Goal: Use online tool/utility: Utilize a website feature to perform a specific function

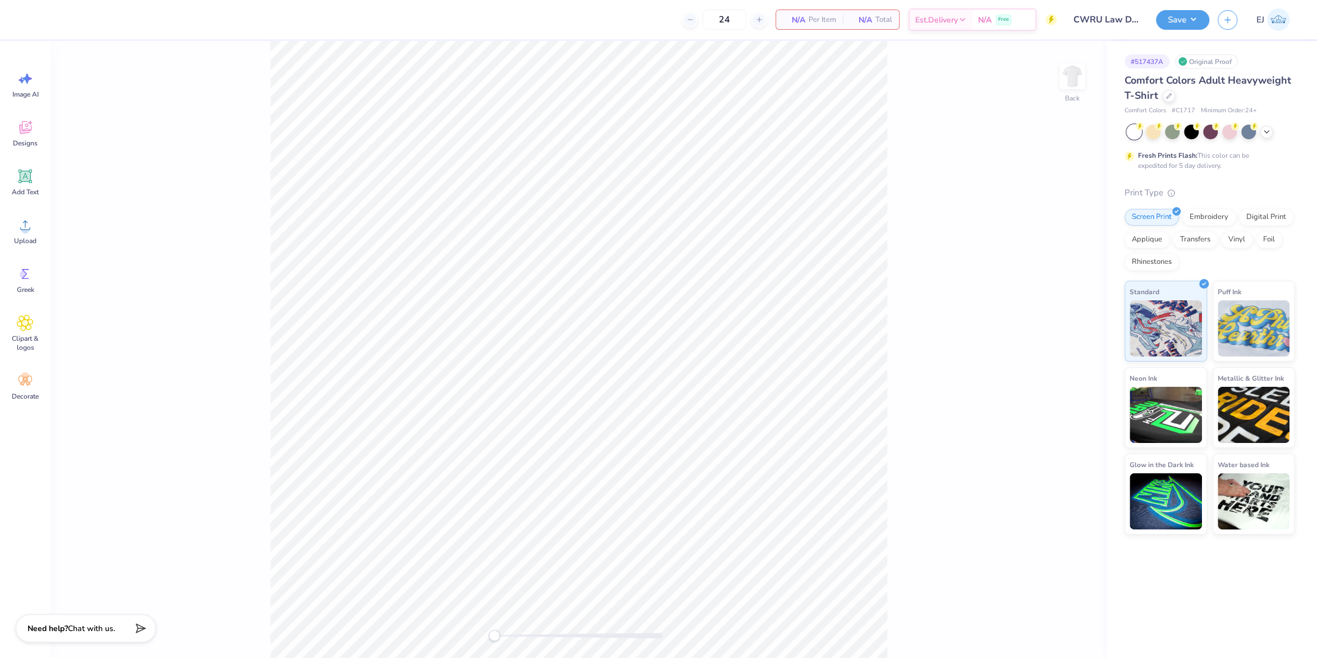
type input "CWRU Law Drafts!"
click at [20, 245] on div "Upload" at bounding box center [25, 231] width 40 height 42
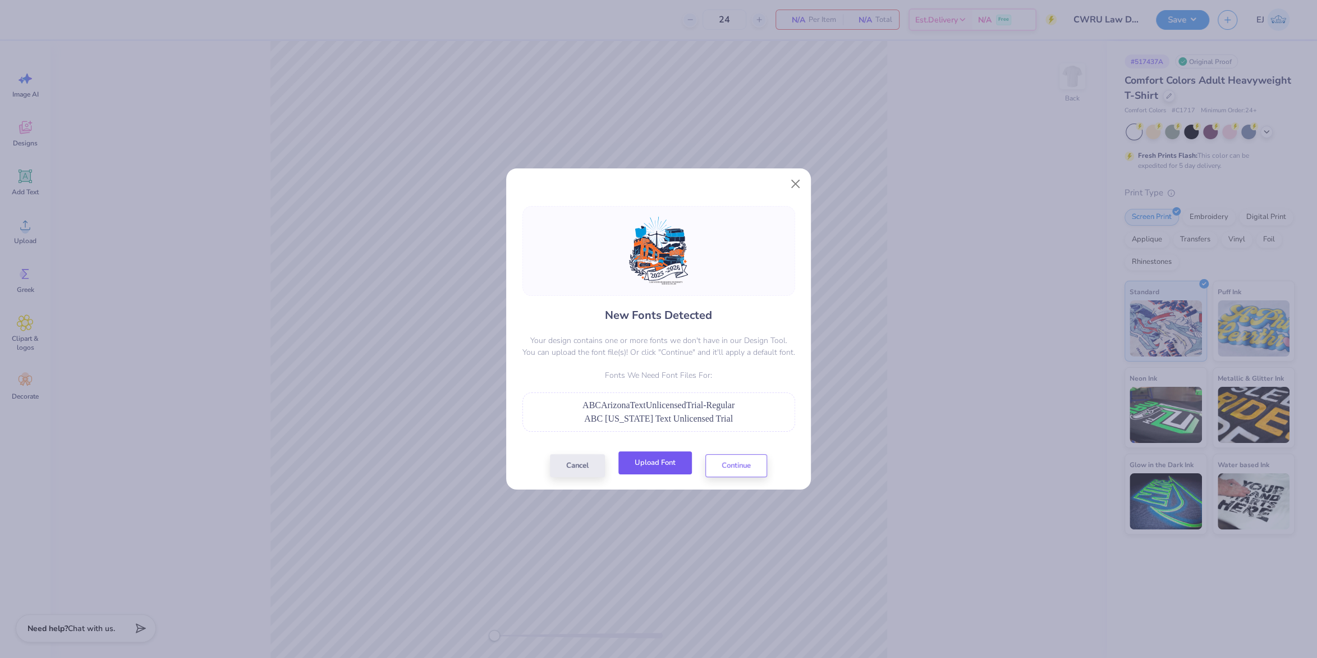
click at [644, 462] on button "Upload Font" at bounding box center [655, 462] width 74 height 23
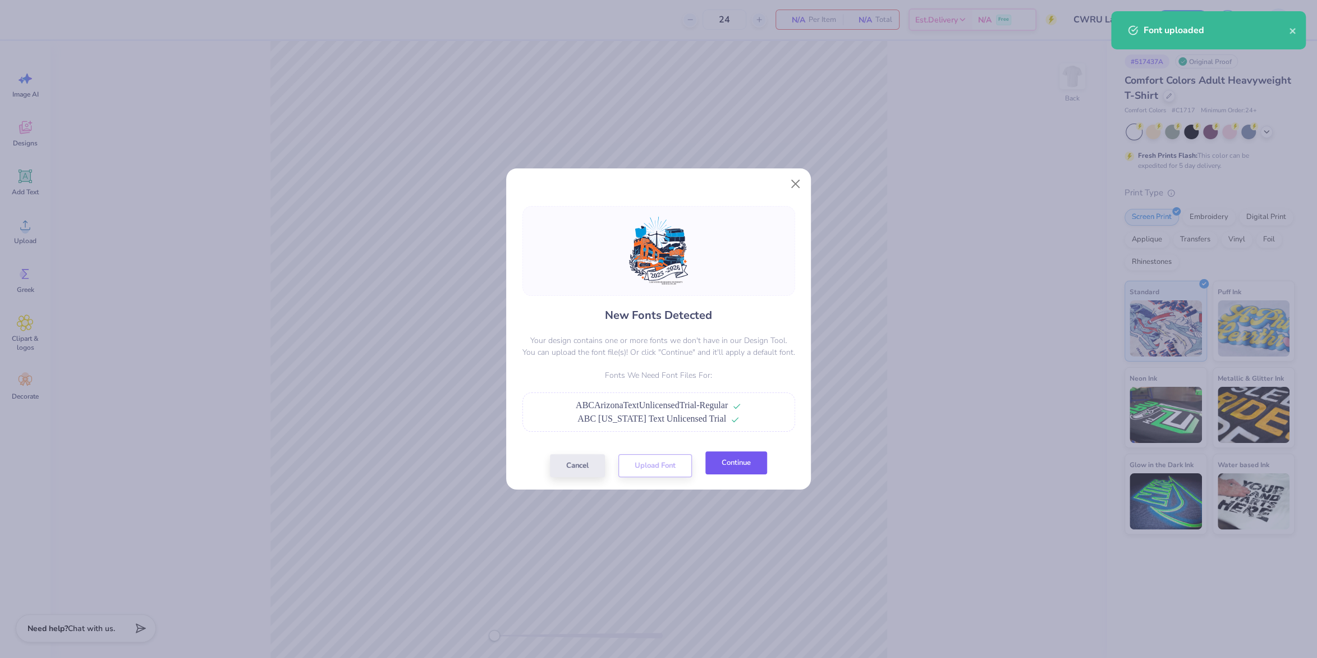
click at [726, 454] on button "Continue" at bounding box center [736, 462] width 62 height 23
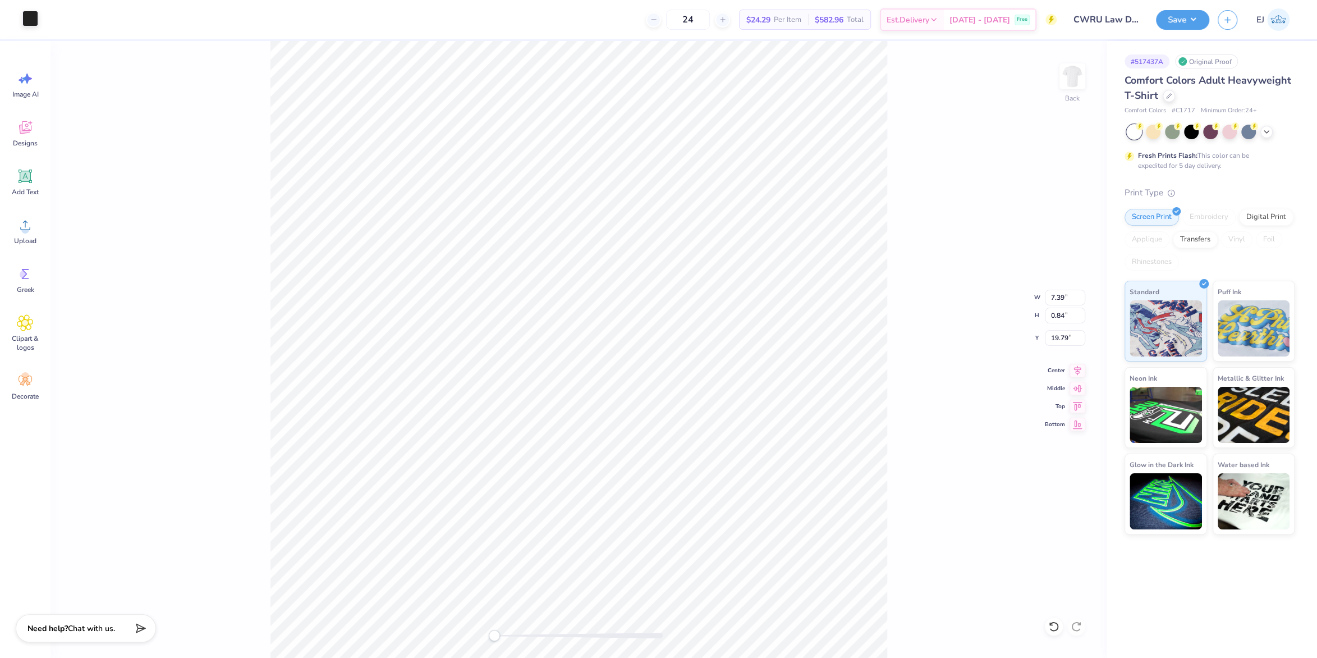
click at [31, 24] on div at bounding box center [30, 19] width 16 height 16
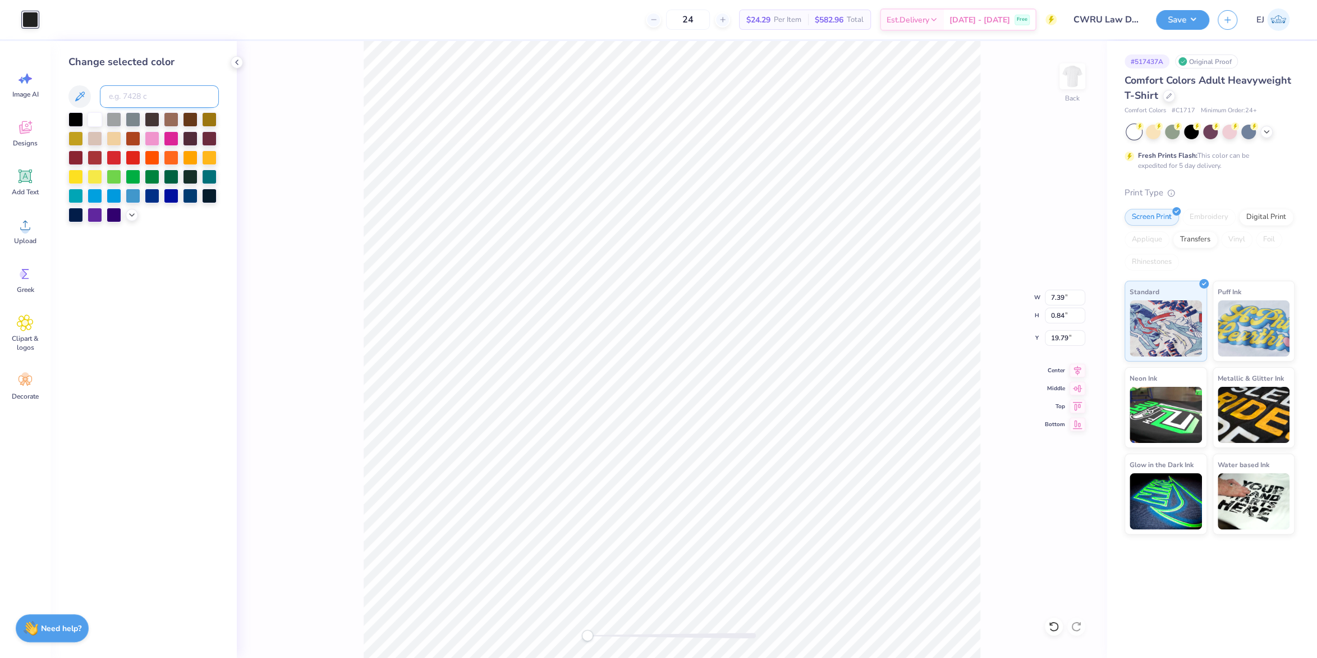
click at [118, 100] on input at bounding box center [159, 96] width 119 height 22
type input "533"
type input "V"
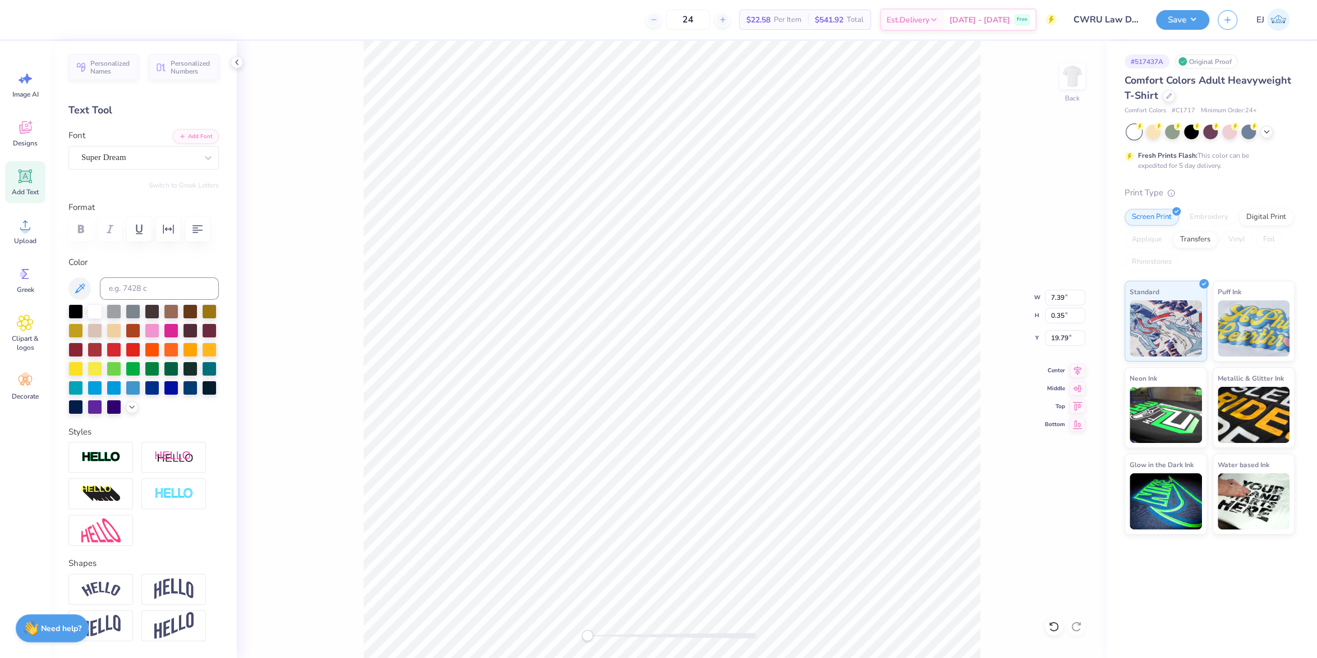
click at [162, 161] on div "Super Dream" at bounding box center [139, 157] width 118 height 17
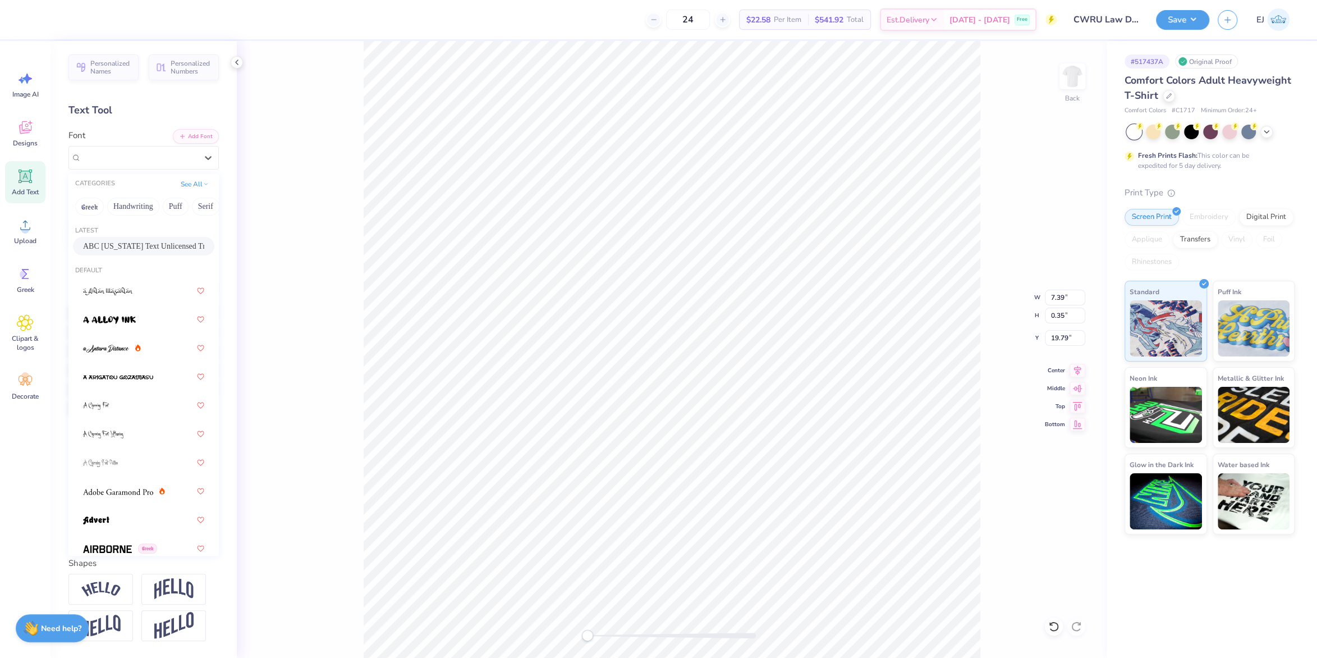
click at [143, 244] on span "ABC [US_STATE] Text Unlicensed Trial" at bounding box center [143, 246] width 121 height 12
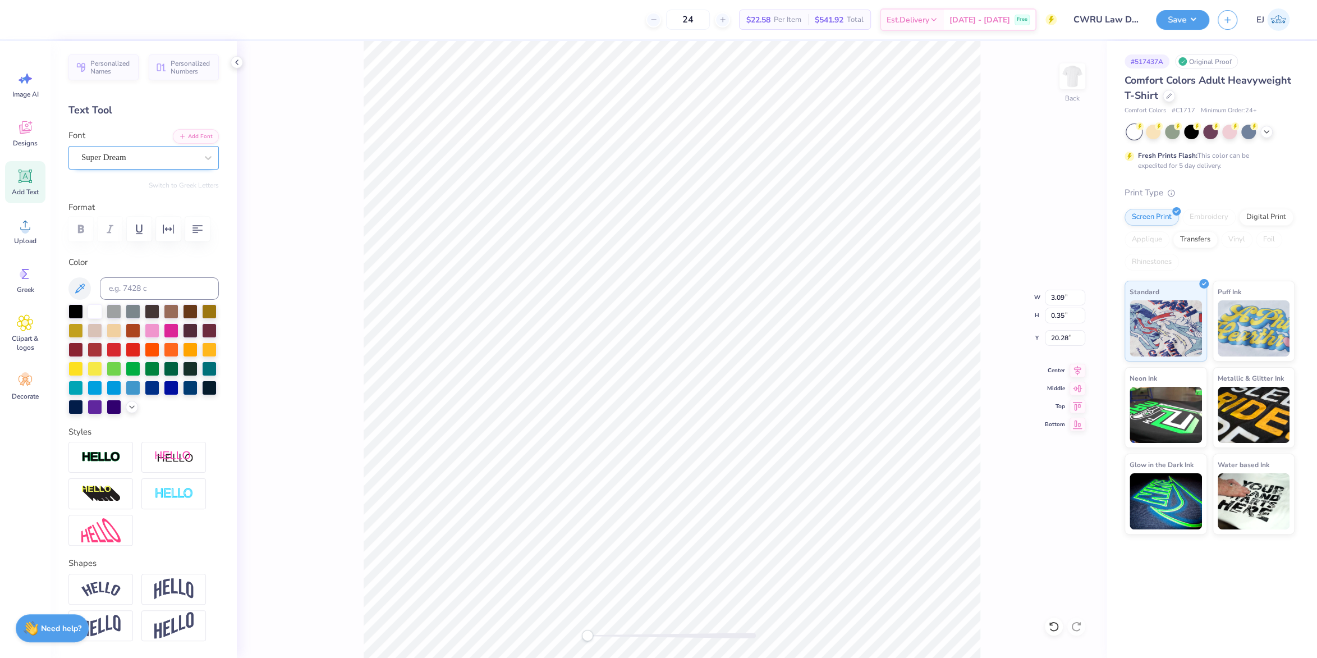
click at [123, 164] on div "Super Dream" at bounding box center [139, 157] width 118 height 17
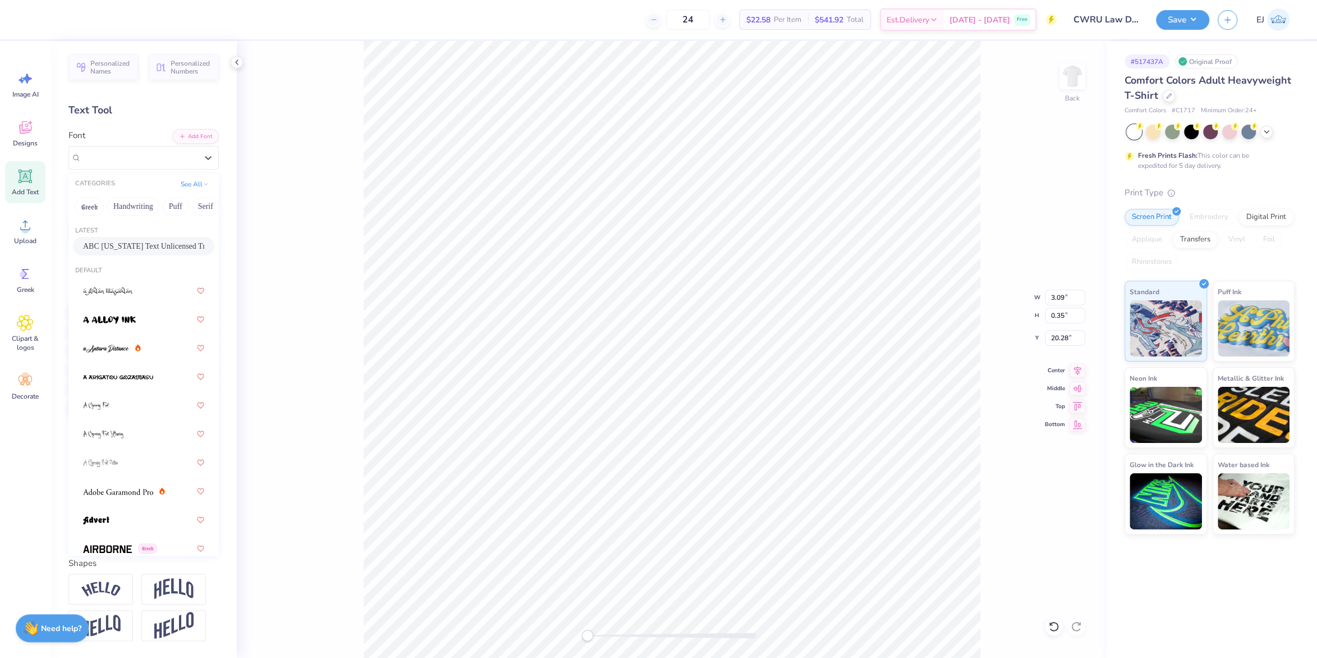
click at [133, 239] on div "ABC [US_STATE] Text Unlicensed Trial" at bounding box center [143, 246] width 141 height 19
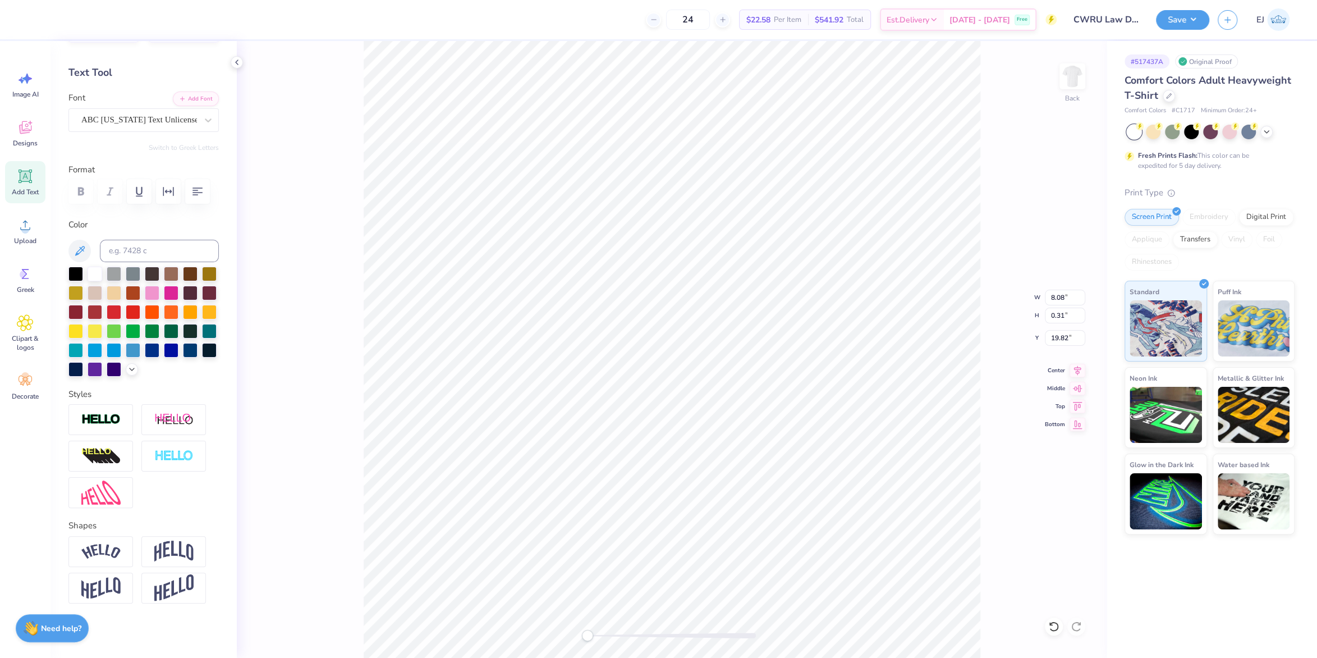
scroll to position [40, 0]
drag, startPoint x: 107, startPoint y: 547, endPoint x: 133, endPoint y: 522, distance: 36.1
click at [107, 546] on img at bounding box center [100, 549] width 39 height 15
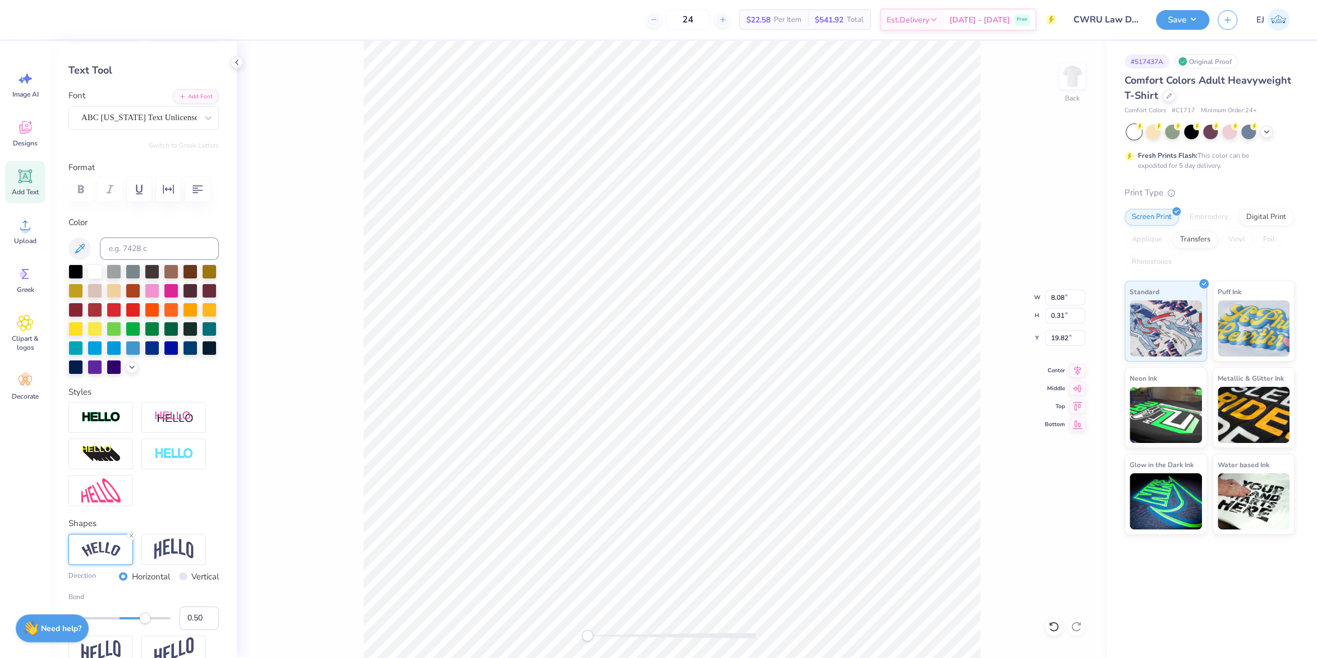
scroll to position [105, 0]
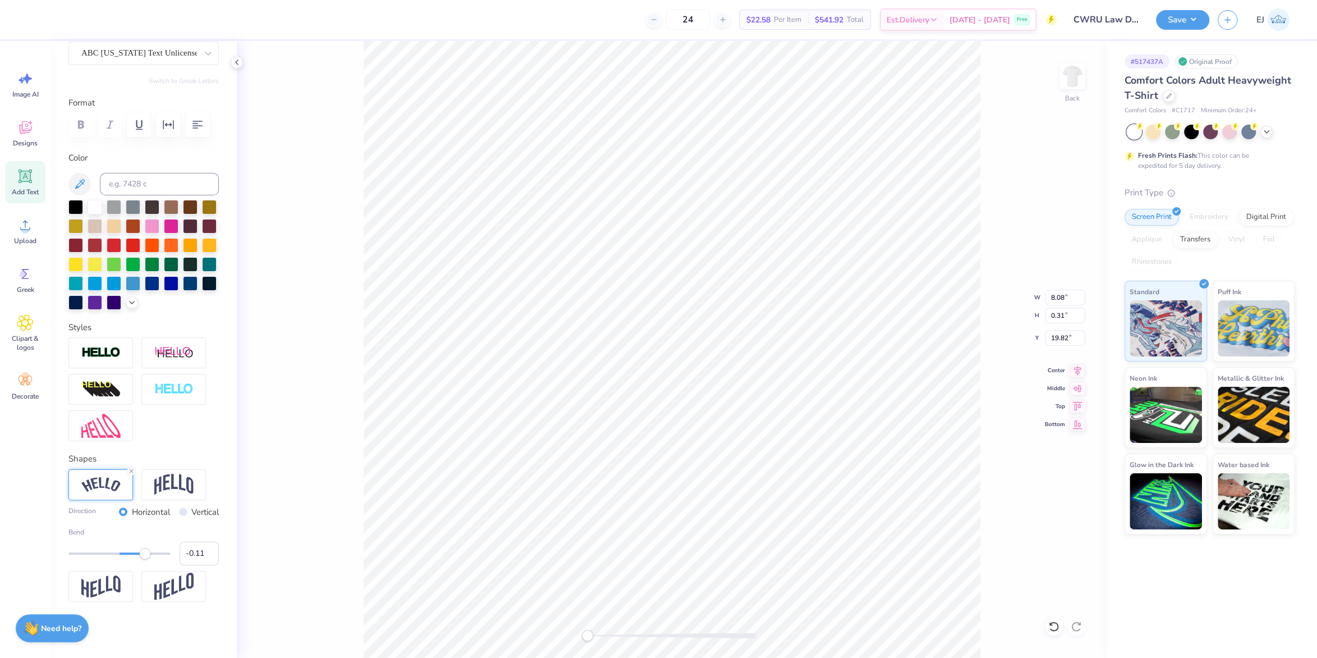
type input "-0.12"
click at [113, 548] on div at bounding box center [119, 553] width 102 height 11
type input "-0.24"
click at [108, 548] on div "Accessibility label" at bounding box center [113, 553] width 11 height 11
type input "7.22"
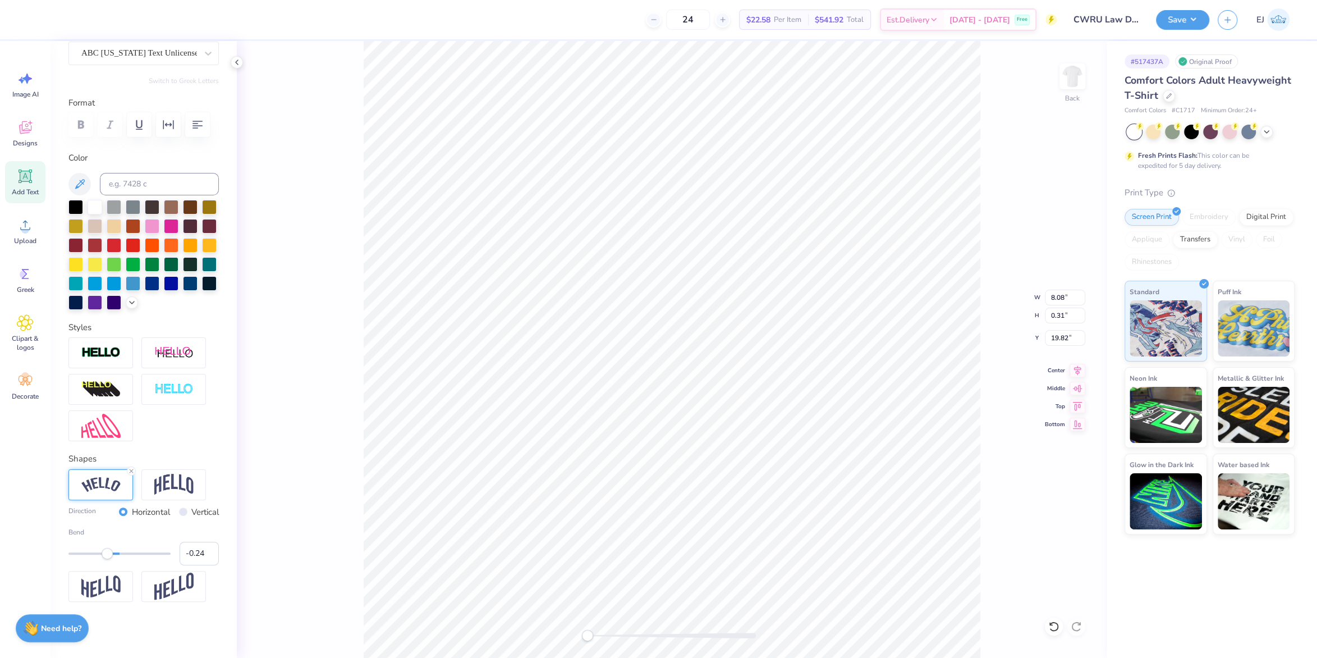
type input "1.00"
type input "19.04"
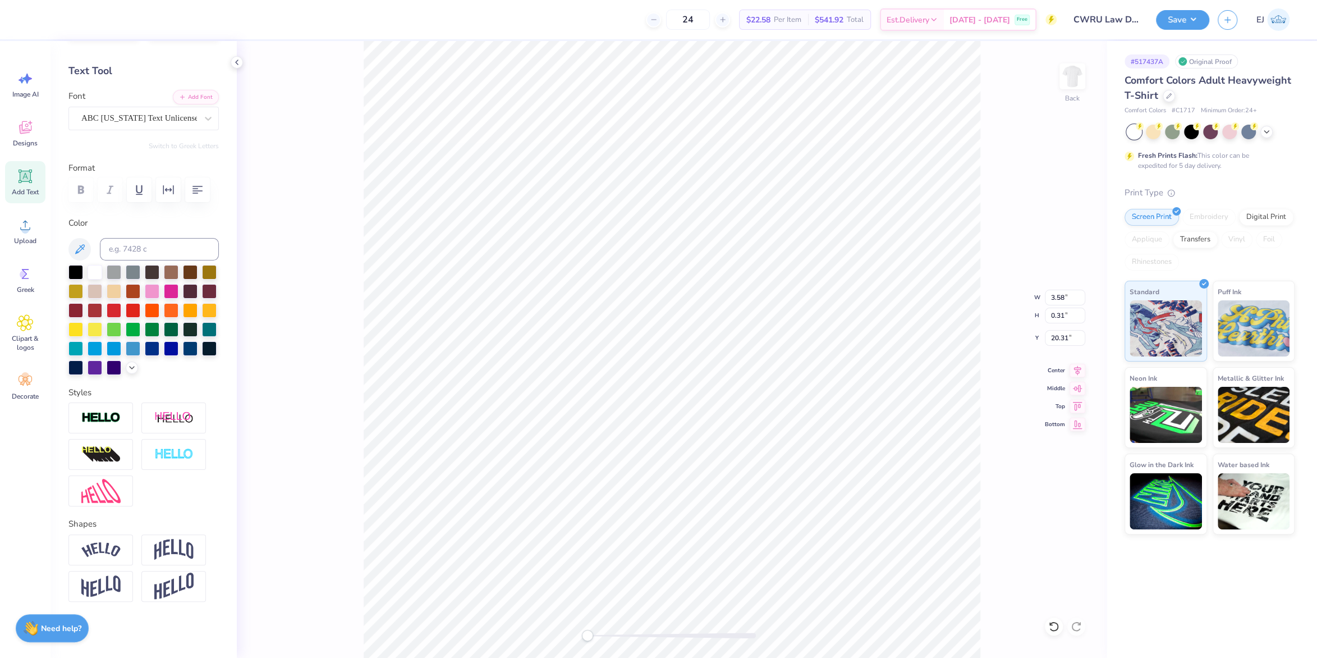
type input "14.17"
type input "16.24"
type input "4.38"
click at [23, 221] on icon at bounding box center [25, 225] width 17 height 17
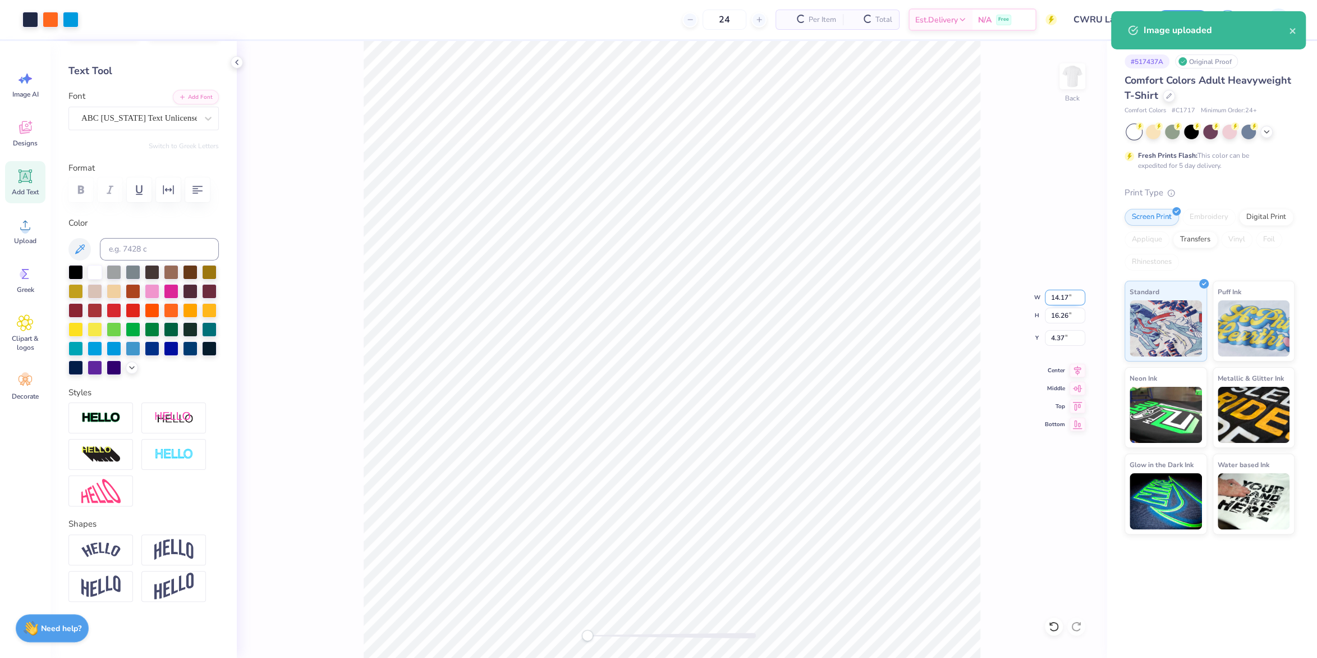
click at [1052, 302] on div "Back W 14.17 14.17 " H 16.26 16.26 " Y 4.37 4.37 " Center Middle Top Bottom" at bounding box center [672, 349] width 870 height 617
click at [1052, 302] on div "Back W 14.17 H 16.26 Y 4.37 Center Middle Top Bottom" at bounding box center [672, 349] width 870 height 617
click at [1055, 300] on input "14.17" at bounding box center [1065, 298] width 40 height 16
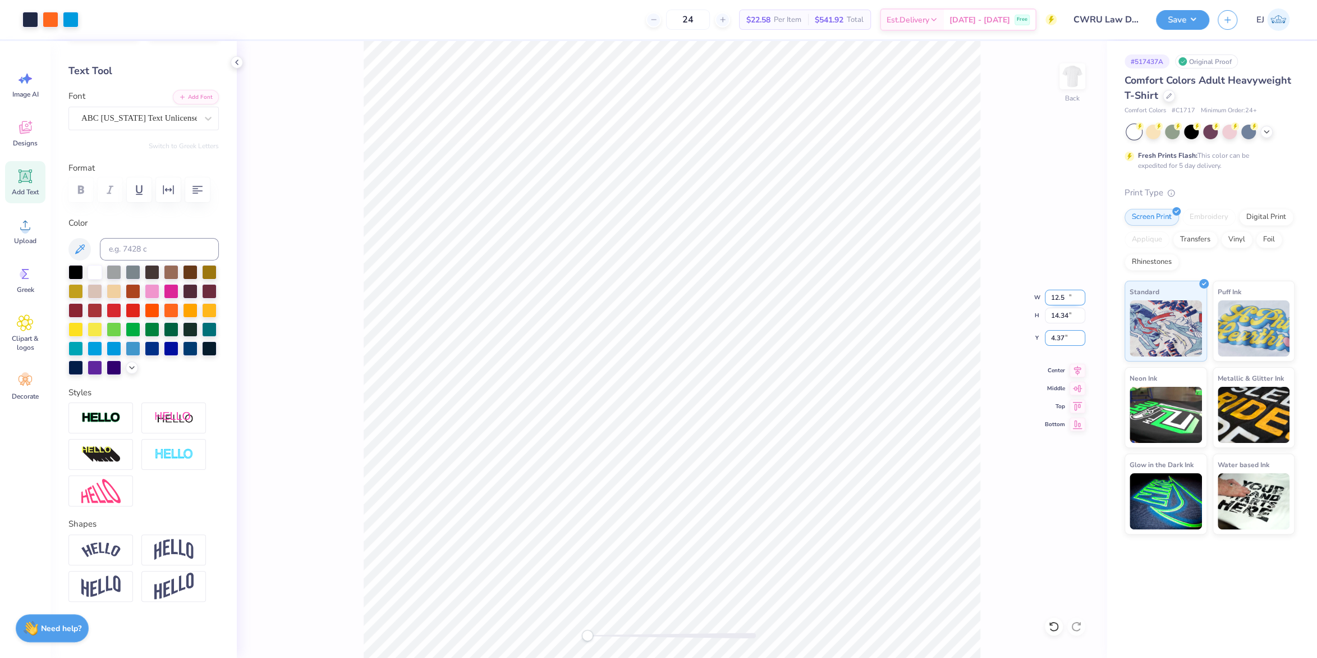
type input "12.50"
type input "14.34"
type input "3"
click at [1171, 15] on button "Save" at bounding box center [1182, 18] width 53 height 20
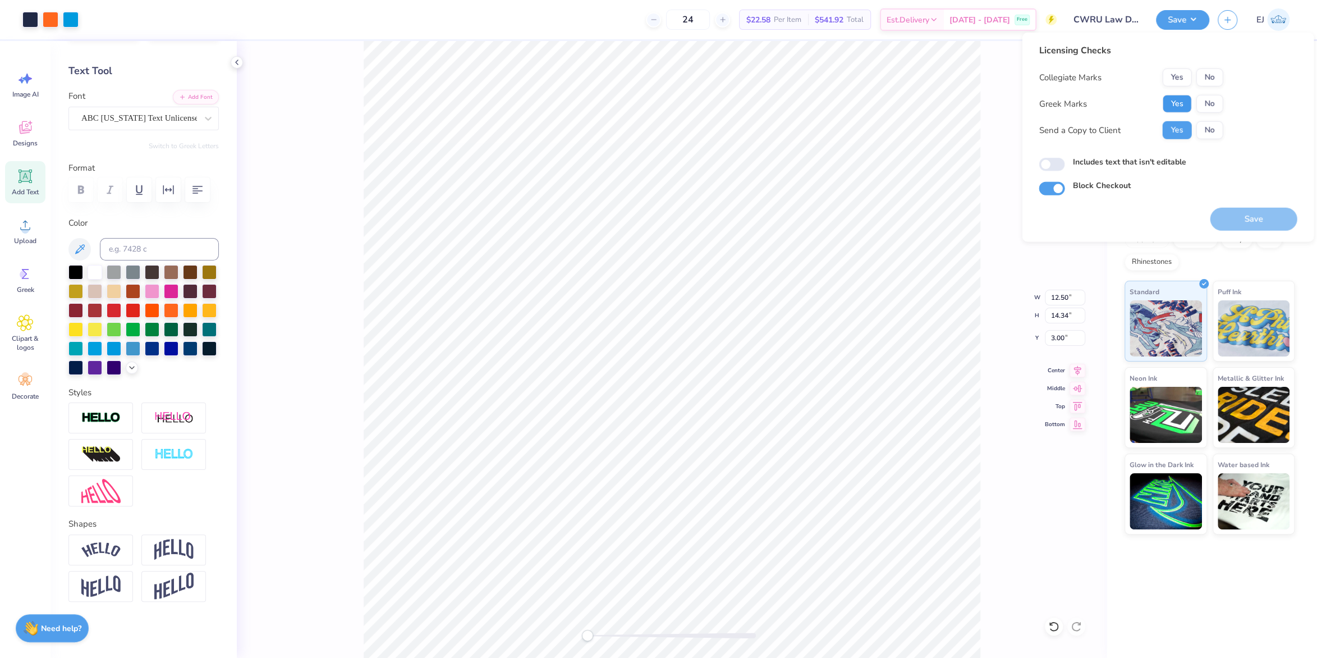
click at [1179, 105] on button "Yes" at bounding box center [1176, 104] width 29 height 18
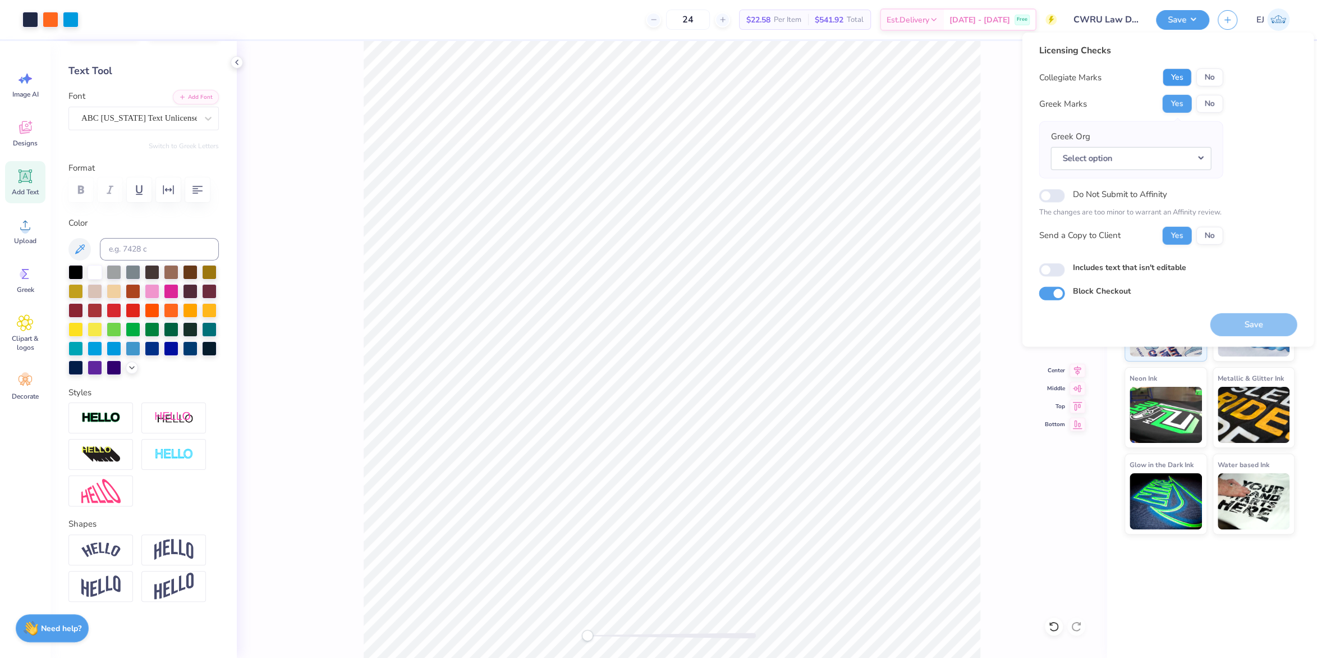
click at [1185, 76] on button "Yes" at bounding box center [1176, 77] width 29 height 18
click at [1208, 95] on button "No" at bounding box center [1209, 104] width 27 height 18
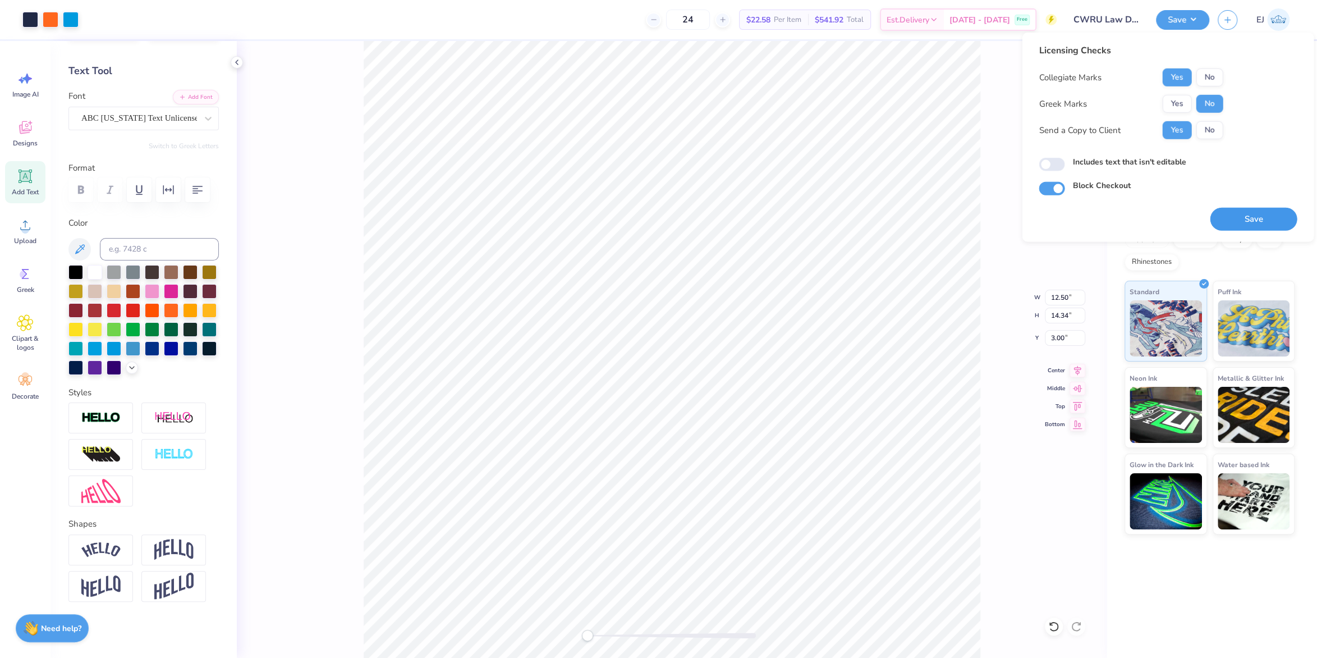
click at [1254, 217] on button "Save" at bounding box center [1253, 219] width 87 height 23
